Goal: Task Accomplishment & Management: Use online tool/utility

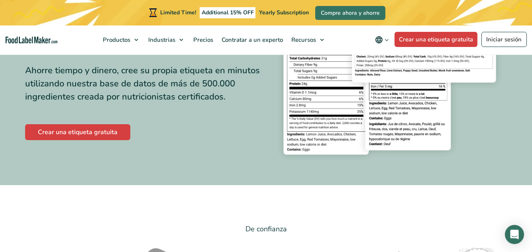
scroll to position [85, 0]
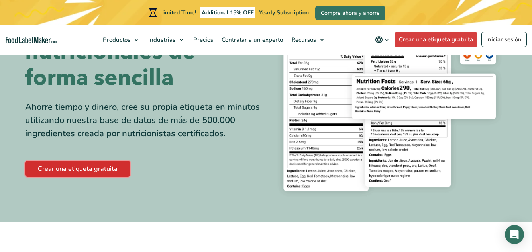
click at [100, 174] on link "Crear una etiqueta gratuita" at bounding box center [77, 169] width 105 height 16
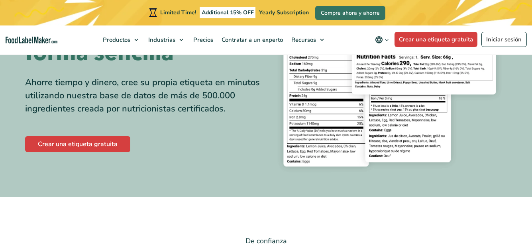
scroll to position [85, 0]
